Goal: Transaction & Acquisition: Download file/media

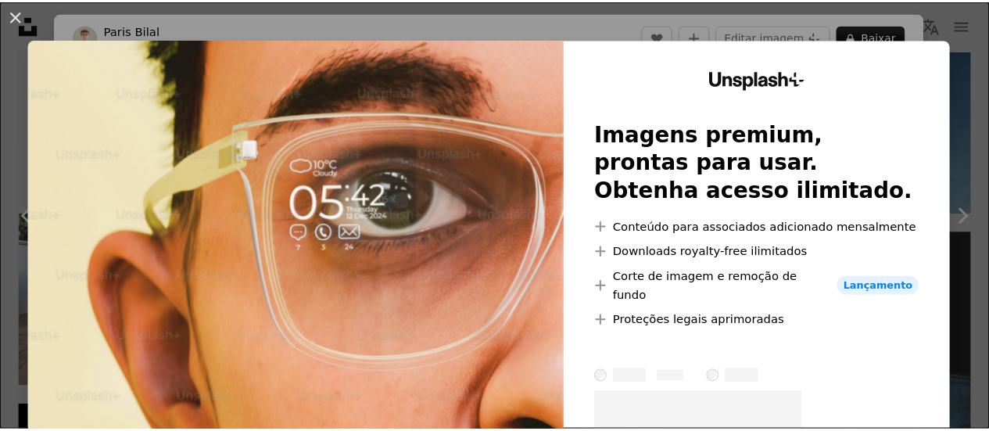
scroll to position [61, 0]
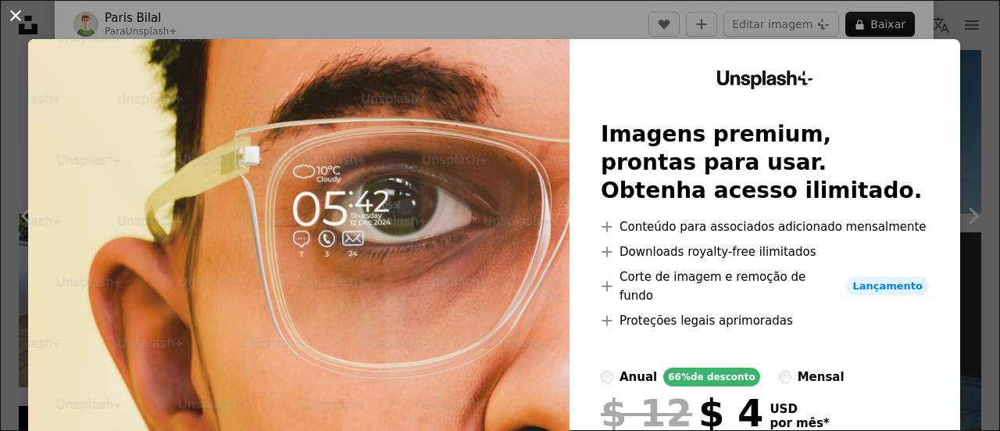
click at [14, 10] on button "An X shape" at bounding box center [15, 15] width 19 height 19
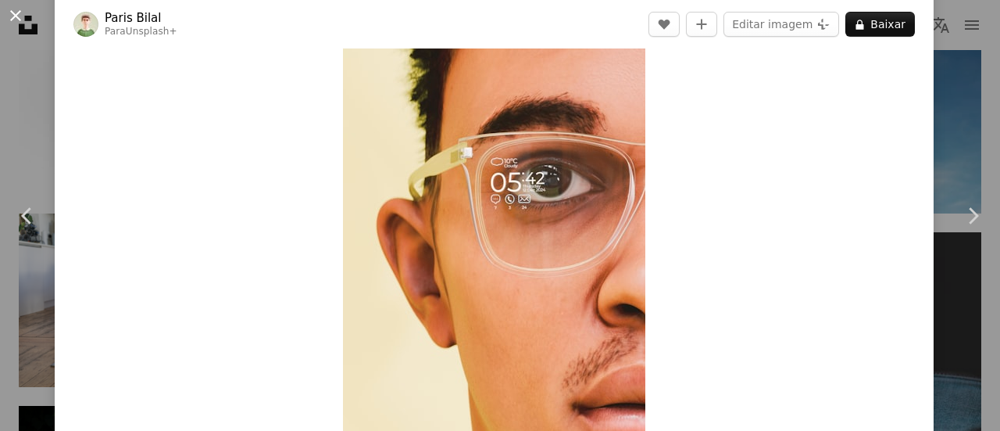
click at [20, 15] on button "An X shape" at bounding box center [15, 15] width 19 height 19
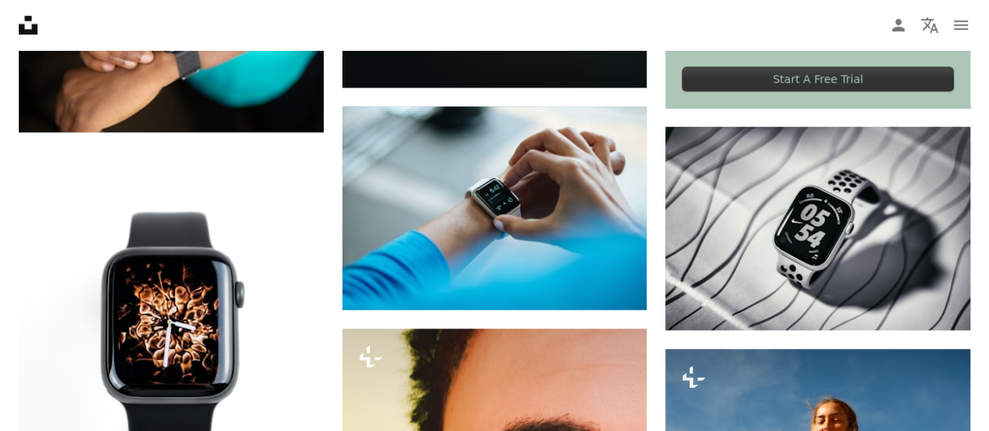
scroll to position [722, 0]
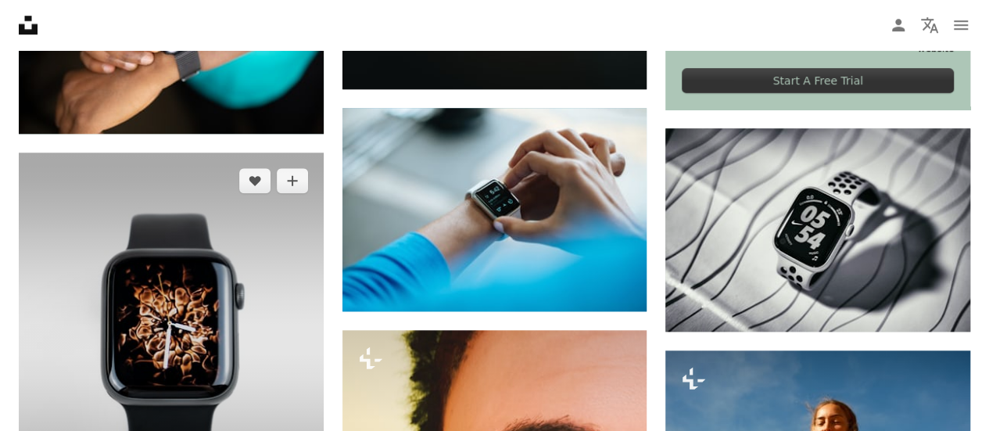
click at [275, 230] on img at bounding box center [171, 342] width 305 height 381
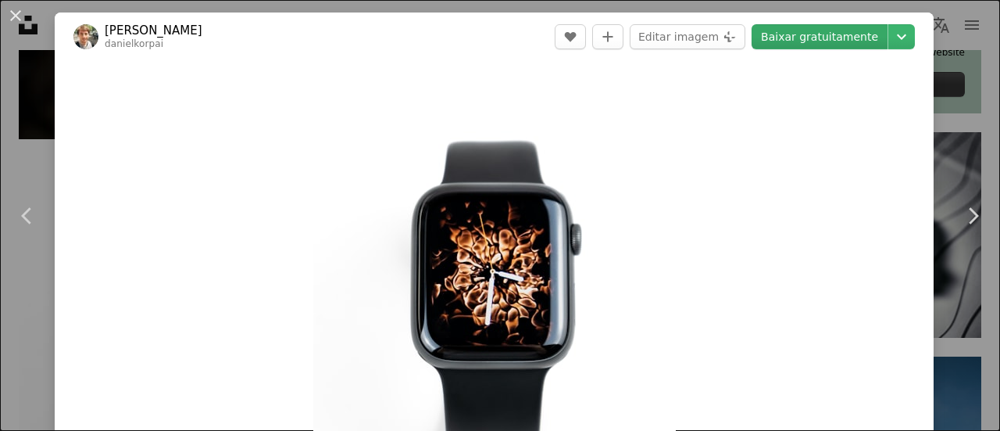
click at [799, 37] on link "Baixar gratuitamente" at bounding box center [820, 36] width 136 height 25
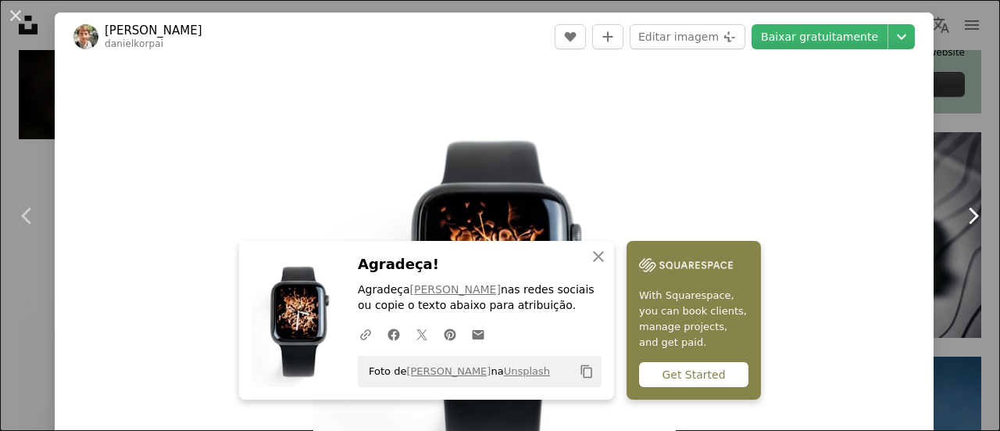
click at [967, 145] on link "Chevron right" at bounding box center [973, 216] width 55 height 150
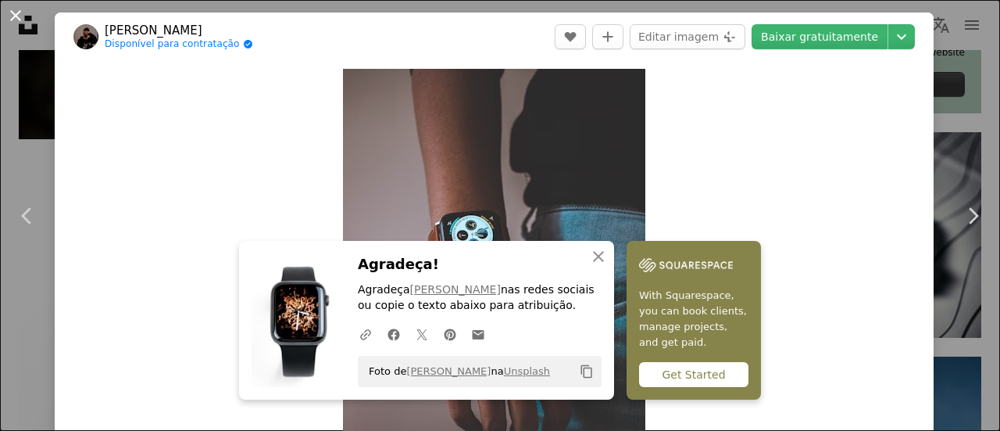
click at [17, 16] on button "An X shape" at bounding box center [15, 15] width 19 height 19
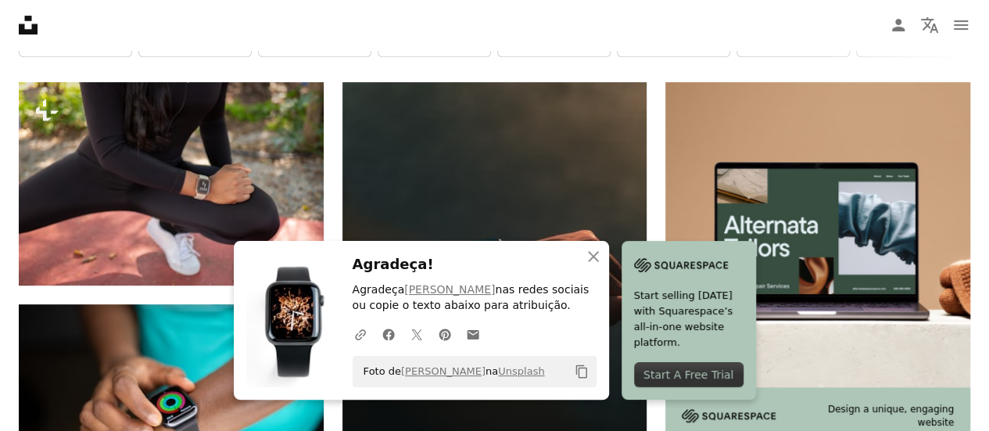
scroll to position [347, 0]
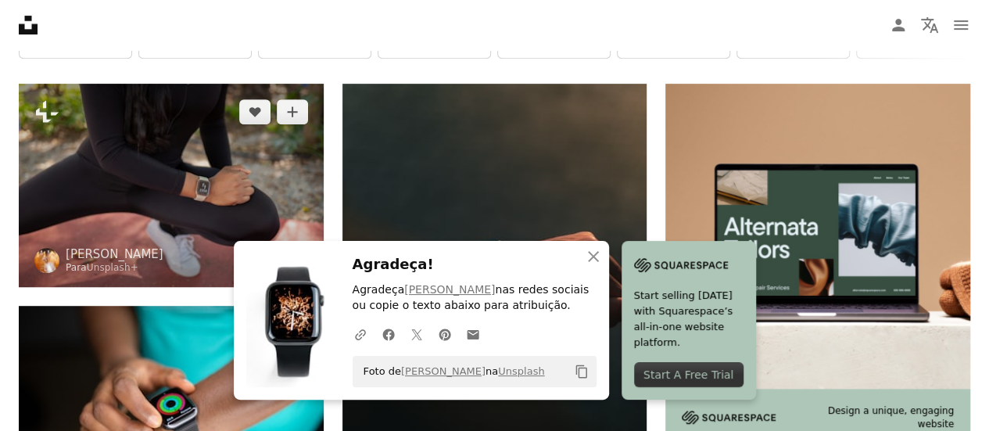
click at [215, 163] on img at bounding box center [171, 185] width 305 height 203
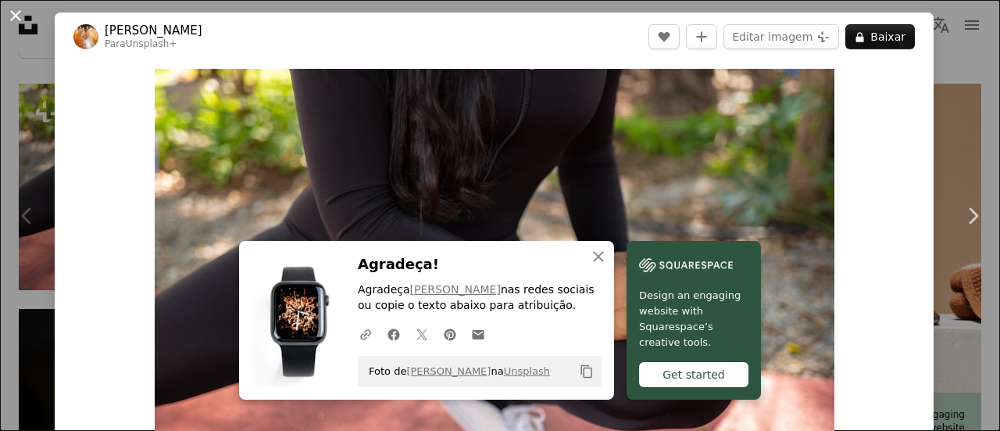
click at [16, 9] on button "An X shape" at bounding box center [15, 15] width 19 height 19
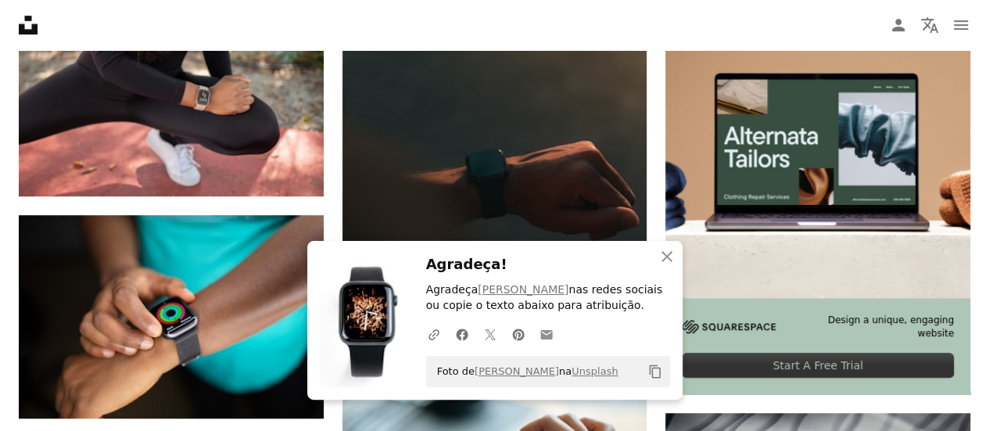
scroll to position [441, 0]
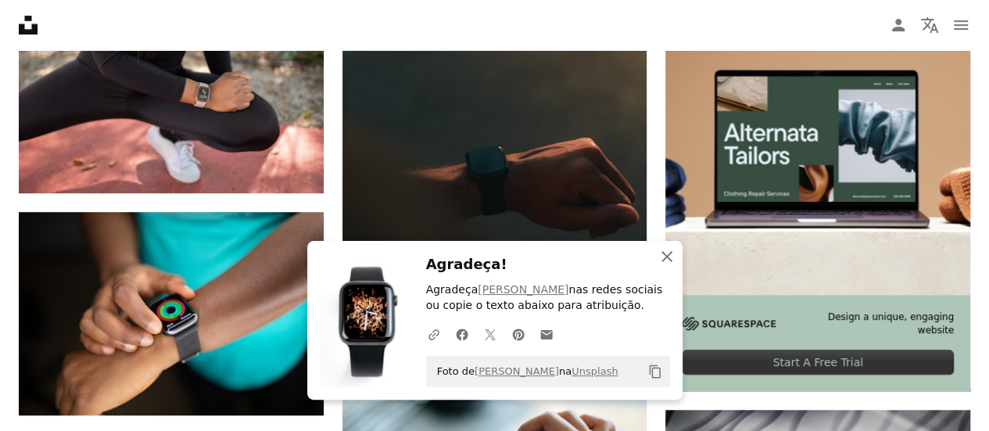
click at [671, 263] on icon "An X shape" at bounding box center [666, 256] width 19 height 19
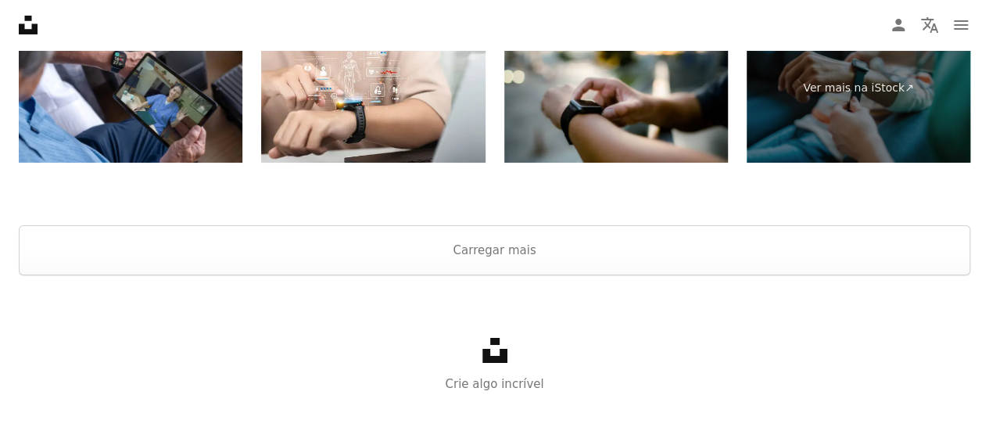
scroll to position [2871, 0]
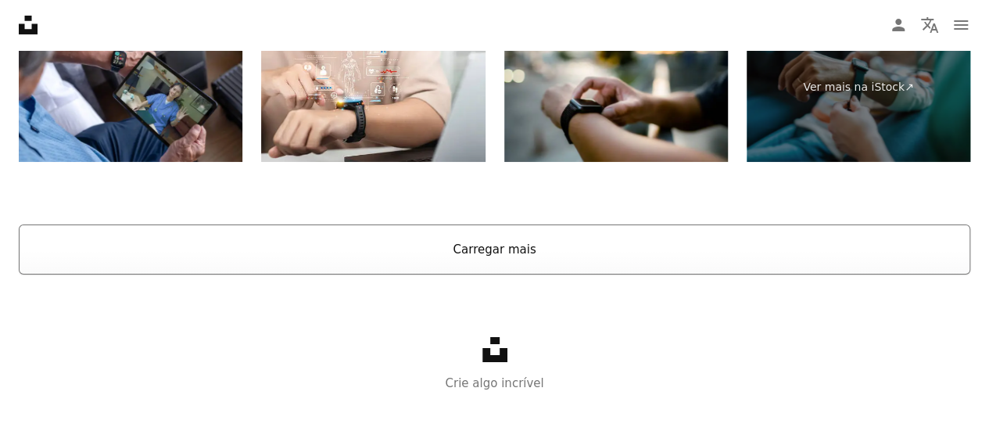
click at [525, 246] on button "Carregar mais" at bounding box center [494, 249] width 951 height 50
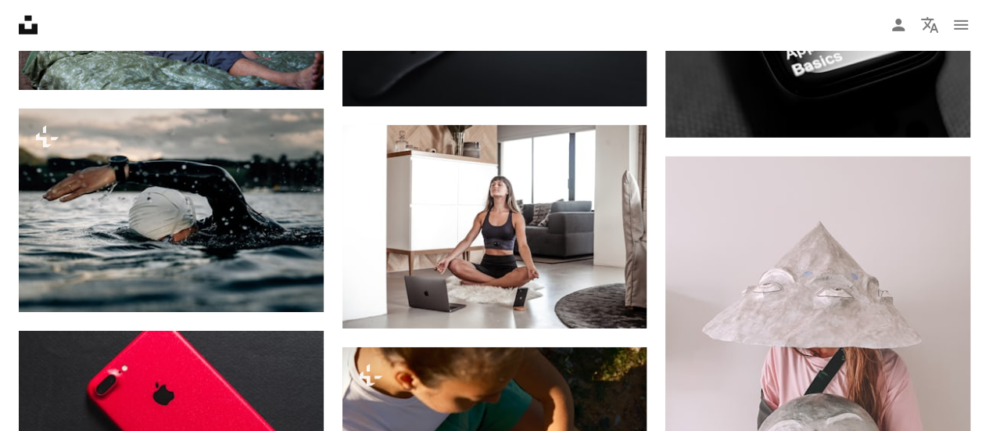
scroll to position [2462, 0]
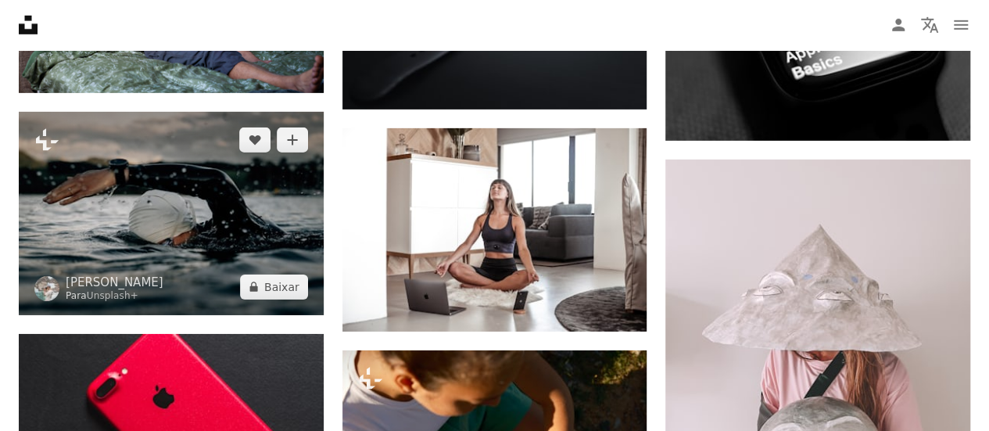
click at [163, 219] on img at bounding box center [171, 213] width 305 height 203
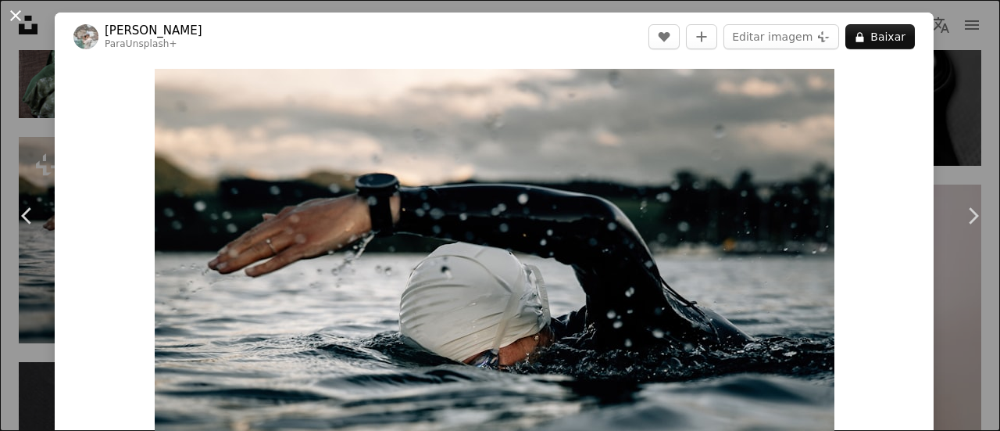
click at [19, 7] on button "An X shape" at bounding box center [15, 15] width 19 height 19
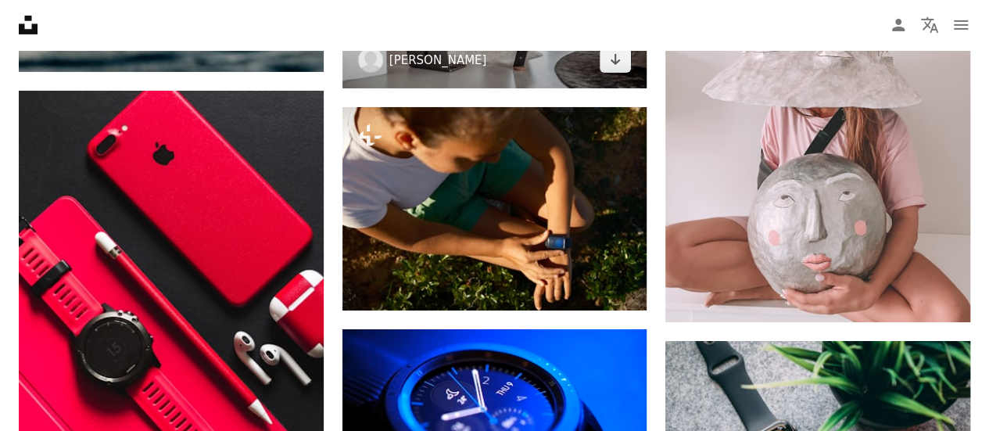
scroll to position [2706, 0]
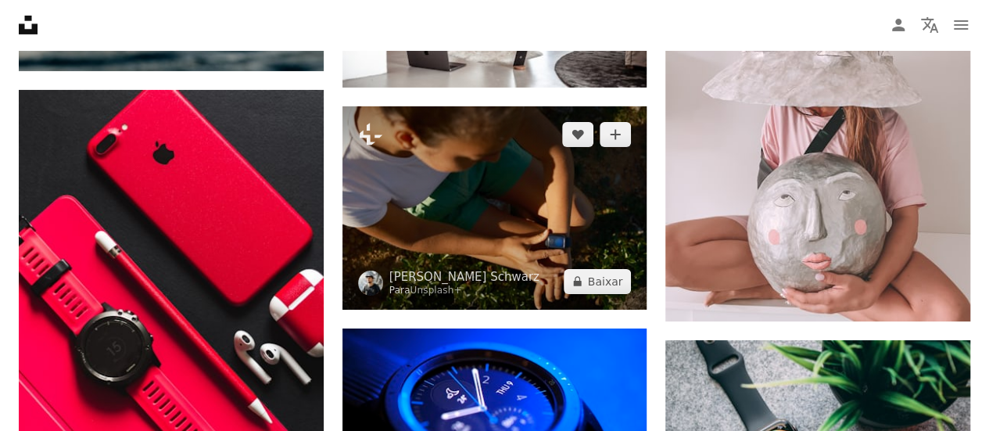
click at [481, 185] on img at bounding box center [494, 207] width 305 height 203
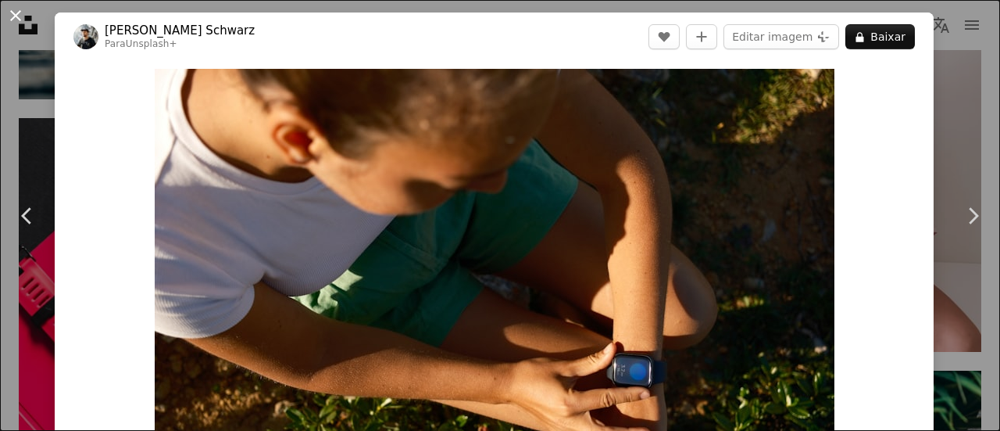
click at [8, 23] on button "An X shape" at bounding box center [15, 15] width 19 height 19
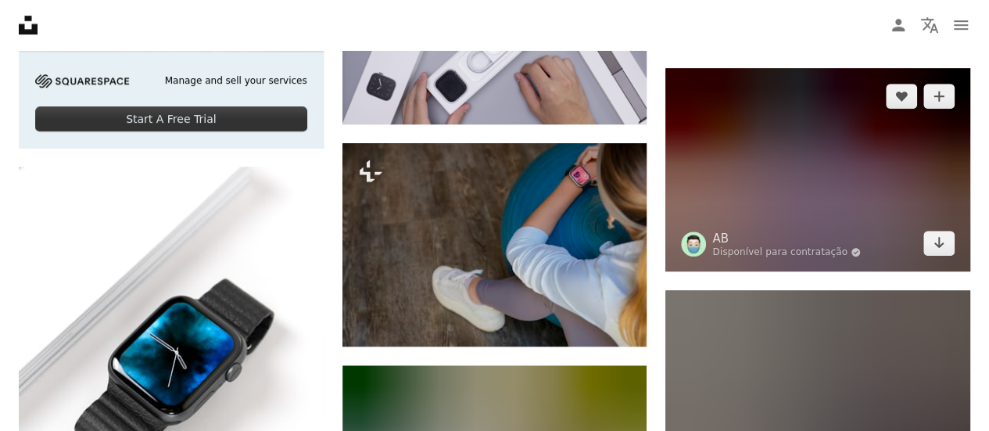
scroll to position [3523, 0]
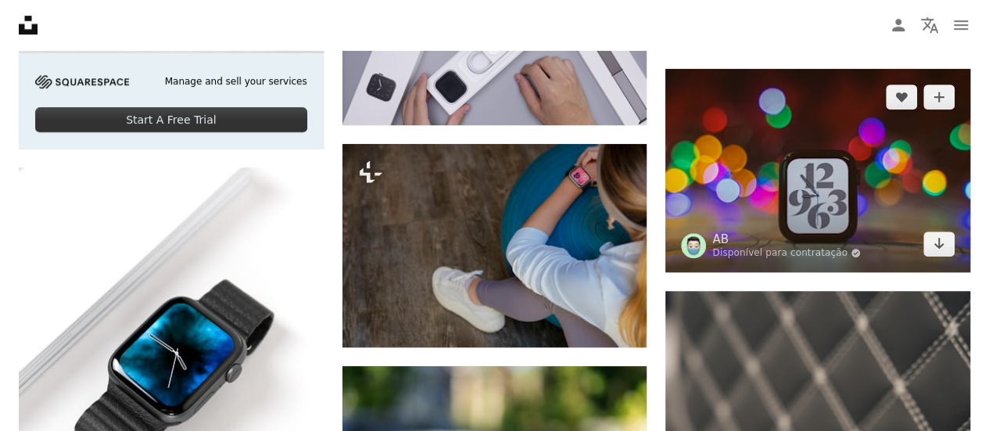
click at [949, 254] on img at bounding box center [817, 170] width 305 height 203
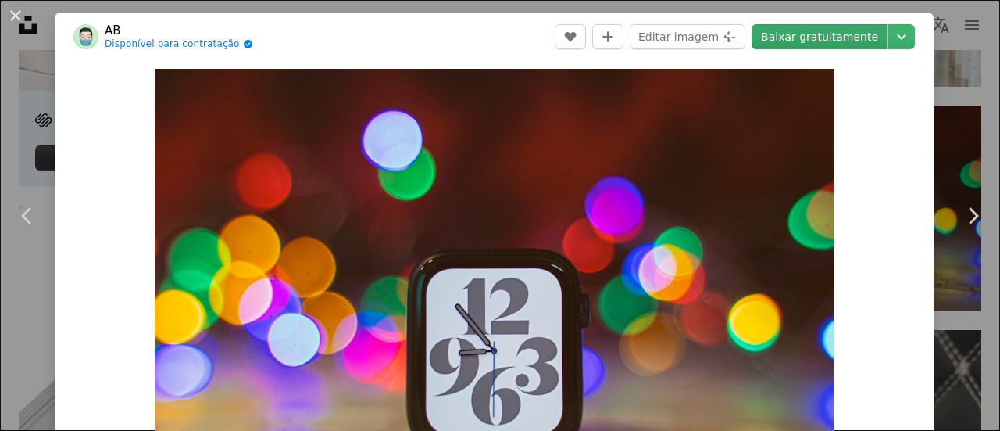
click at [804, 44] on link "Baixar gratuitamente" at bounding box center [820, 36] width 136 height 25
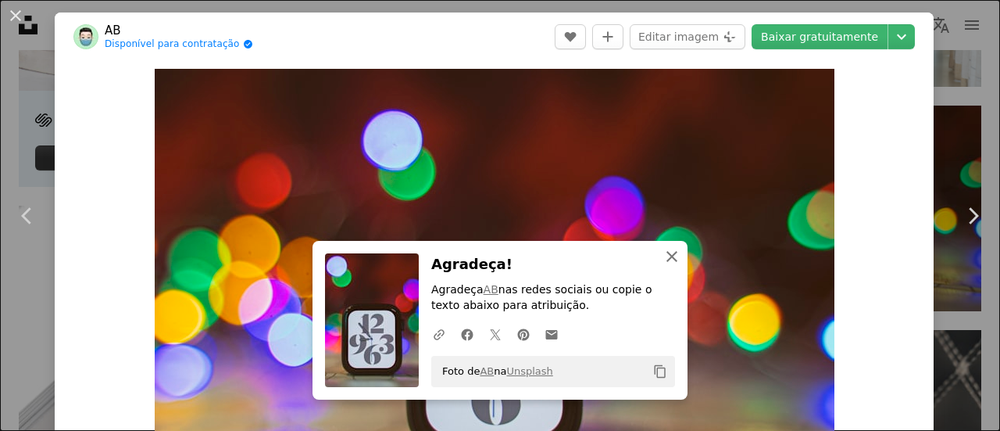
click at [667, 260] on icon "An X shape" at bounding box center [672, 256] width 19 height 19
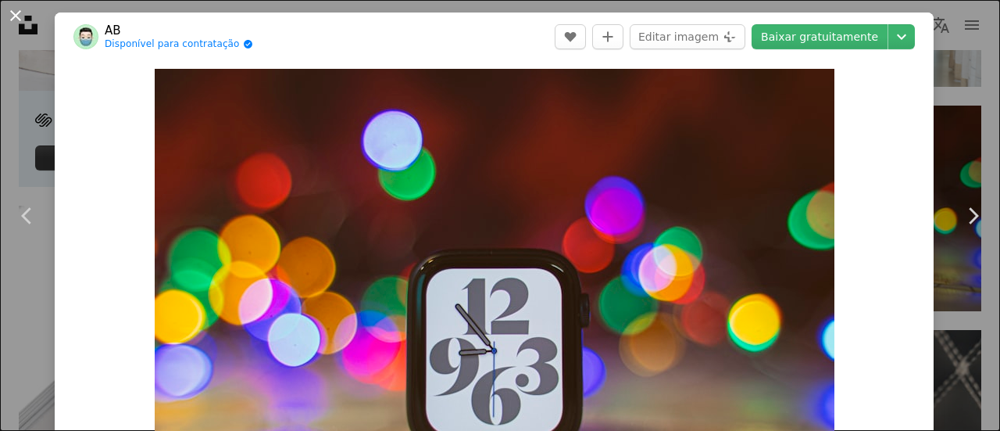
click at [18, 20] on button "An X shape" at bounding box center [15, 15] width 19 height 19
